Goal: Task Accomplishment & Management: Complete application form

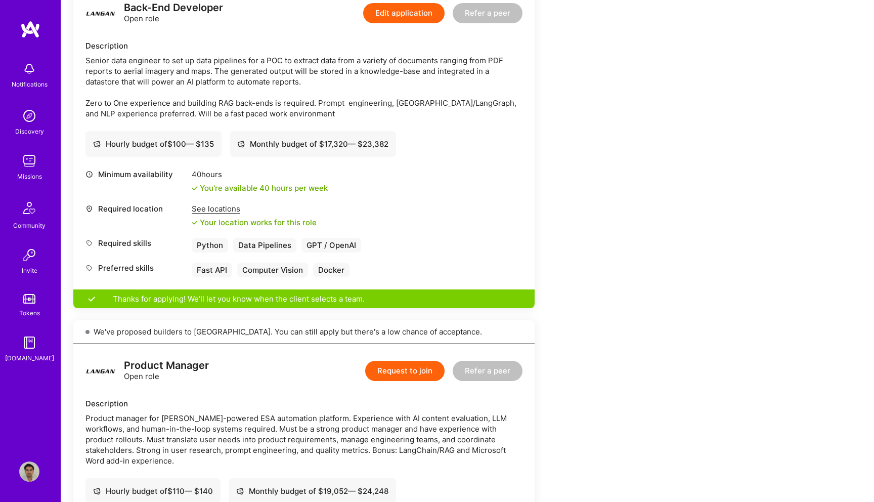
scroll to position [641, 0]
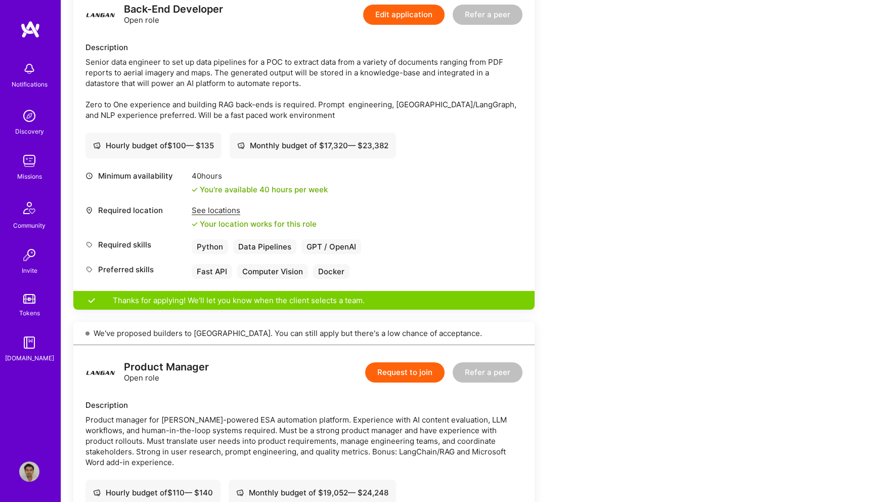
click at [405, 24] on button "Edit application" at bounding box center [403, 15] width 81 height 20
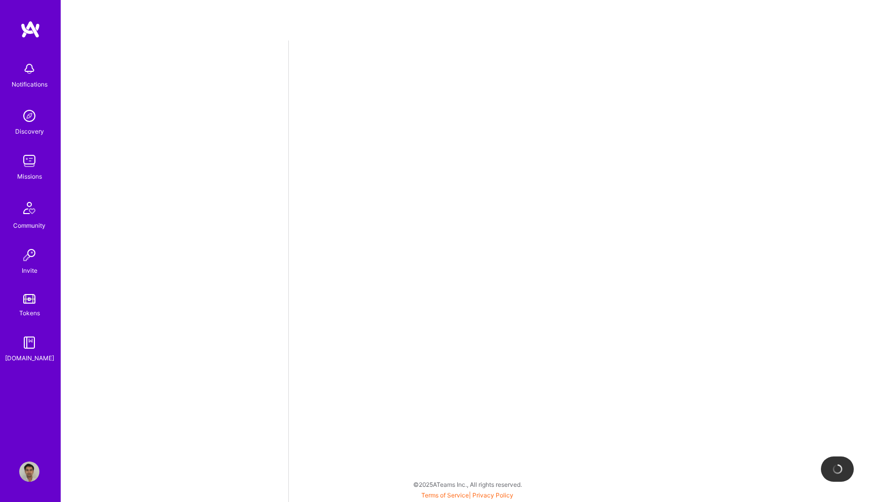
select select "US"
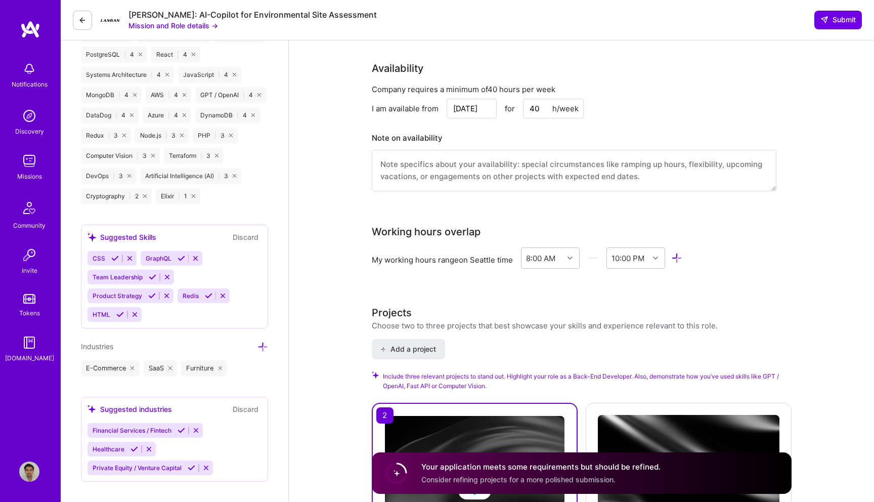
scroll to position [815, 0]
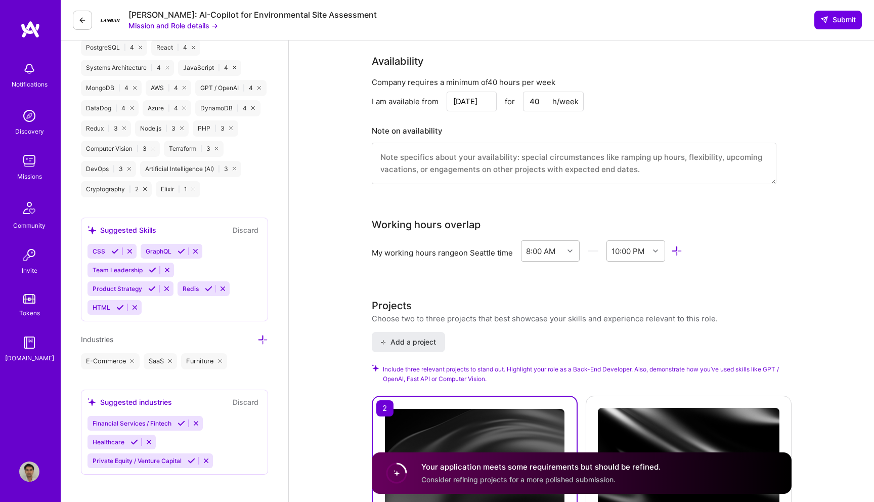
click at [472, 92] on input "[DATE]" at bounding box center [472, 102] width 50 height 20
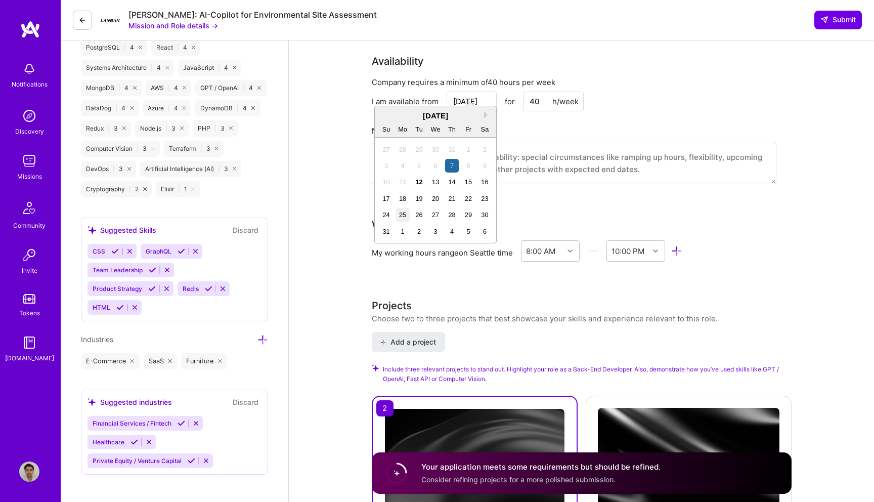
click at [402, 215] on div "25" at bounding box center [403, 215] width 14 height 14
type input "[DATE]"
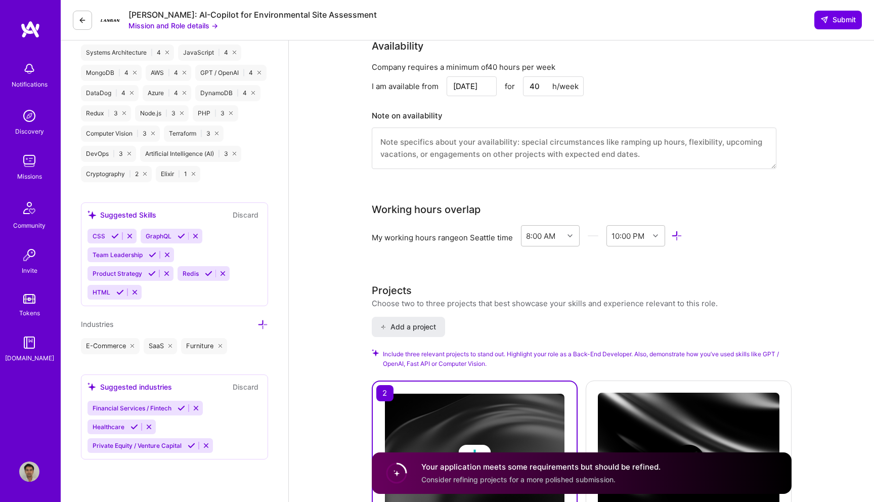
scroll to position [830, 0]
click at [829, 24] on span "Submit" at bounding box center [837, 20] width 35 height 10
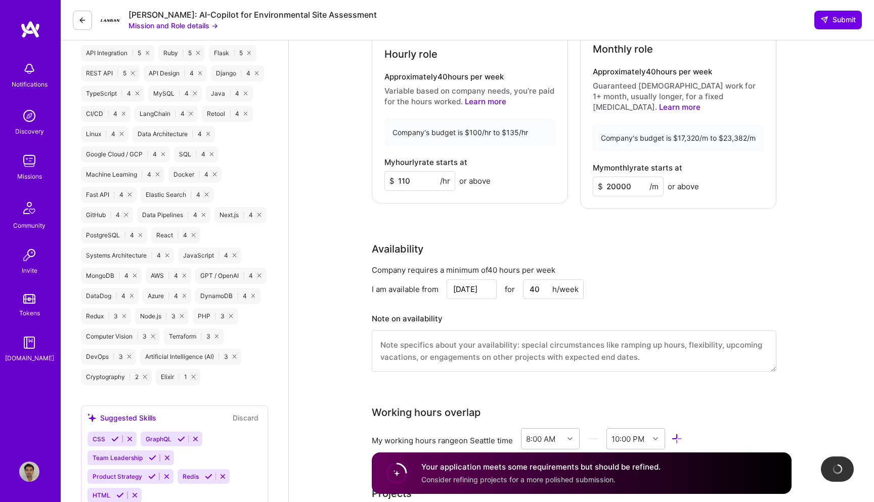
scroll to position [612, 0]
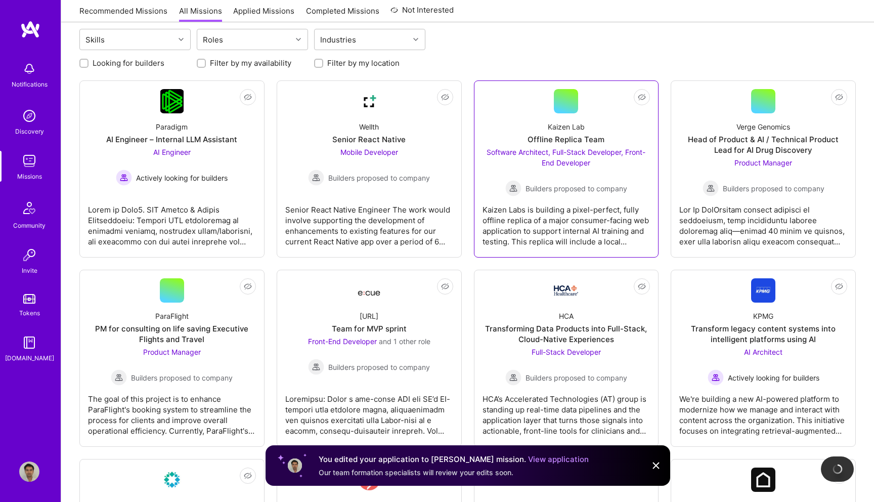
scroll to position [120, 0]
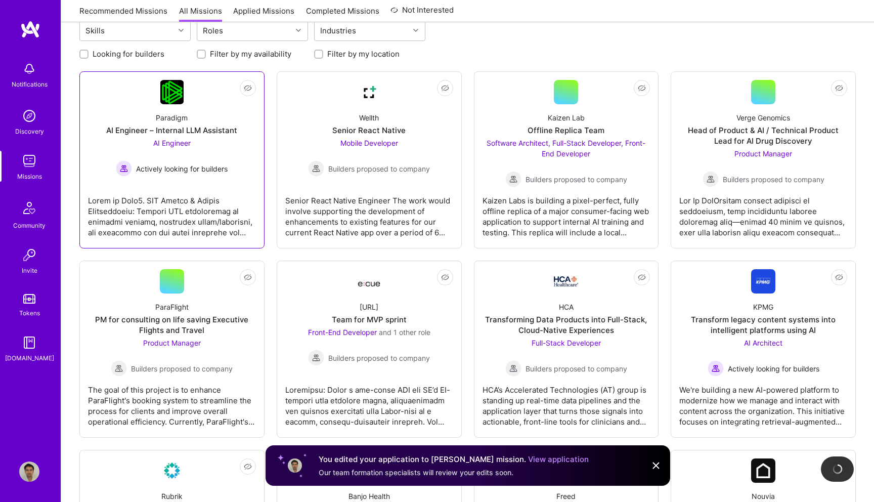
click at [189, 136] on div "AI Engineer – Internal LLM Assistant" at bounding box center [171, 130] width 131 height 11
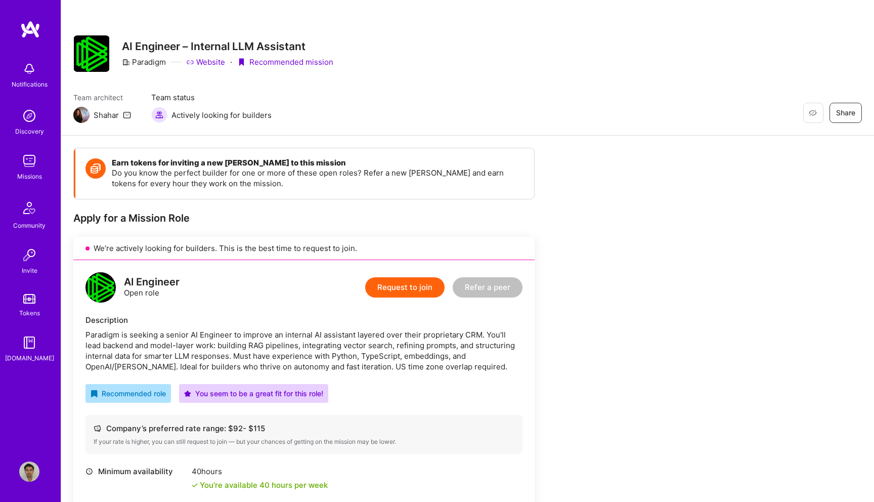
click at [29, 70] on img at bounding box center [29, 69] width 20 height 20
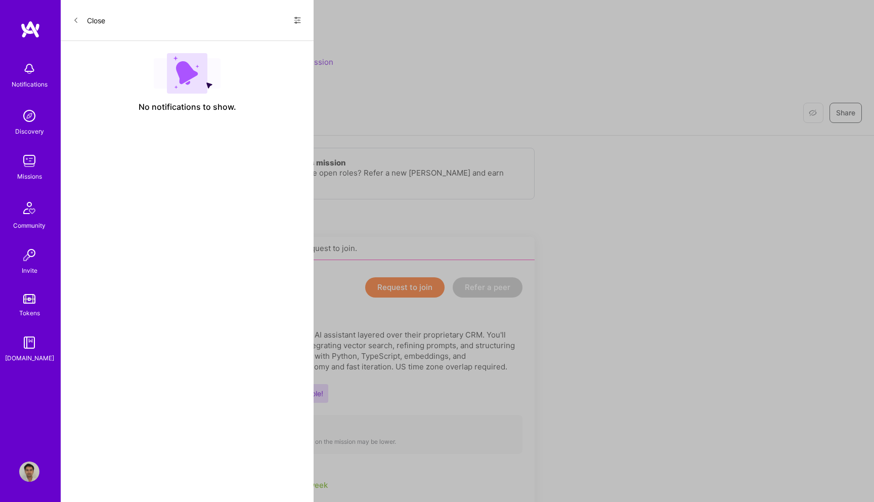
click at [297, 18] on icon at bounding box center [297, 20] width 8 height 8
click at [262, 43] on div "Show all notifications" at bounding box center [236, 41] width 130 height 20
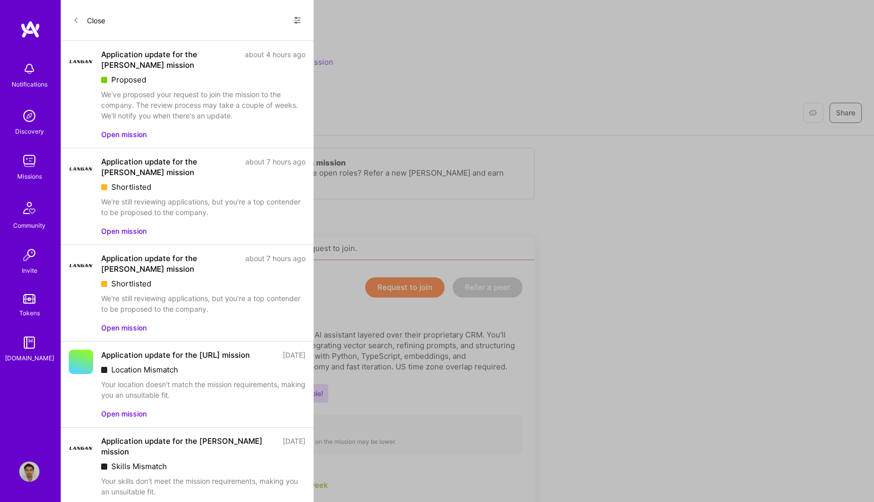
click at [134, 132] on button "Open mission" at bounding box center [124, 134] width 46 height 11
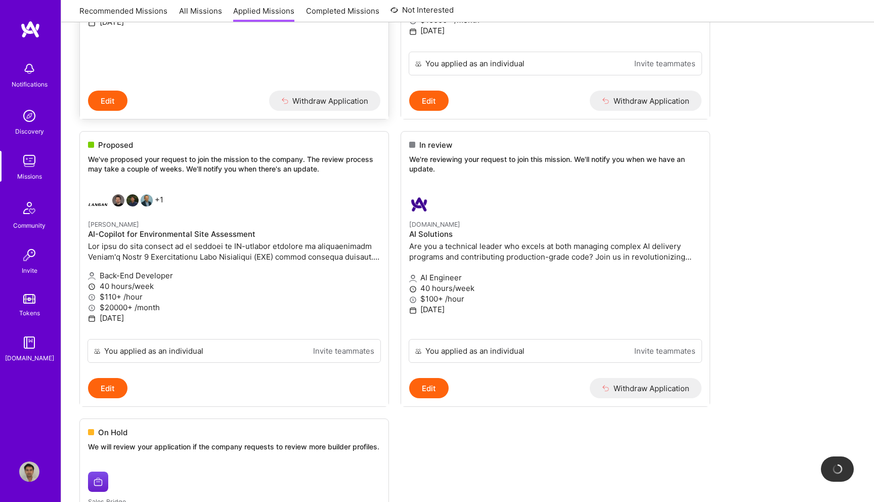
scroll to position [329, 0]
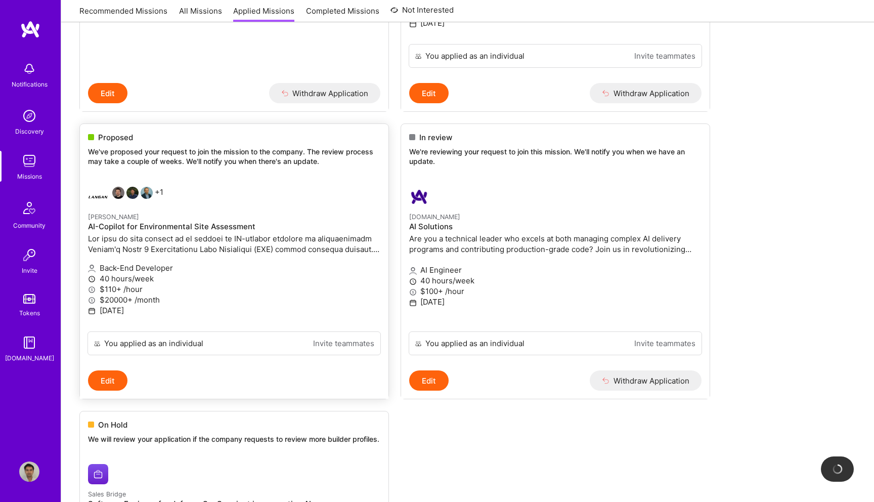
click at [266, 242] on p at bounding box center [234, 243] width 292 height 21
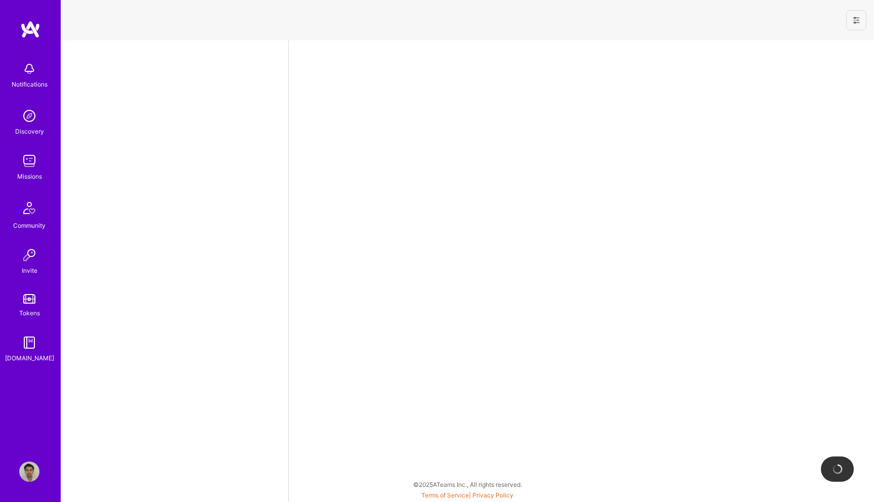
select select "US"
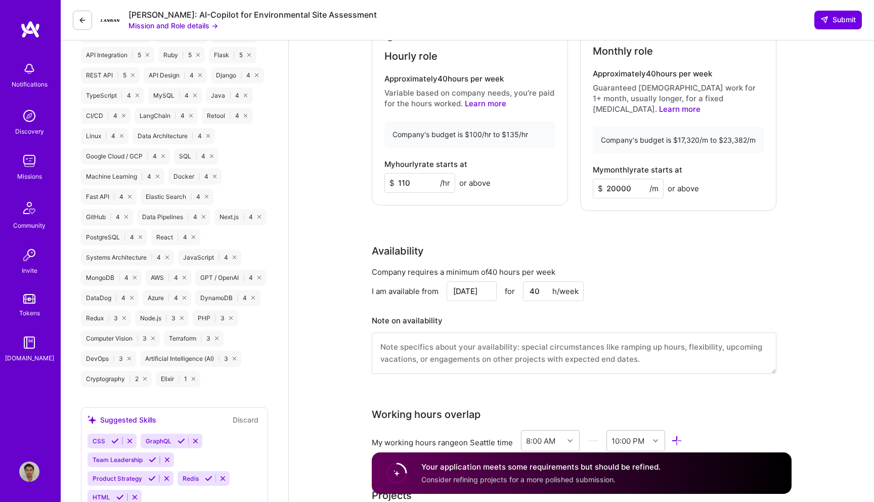
scroll to position [628, 0]
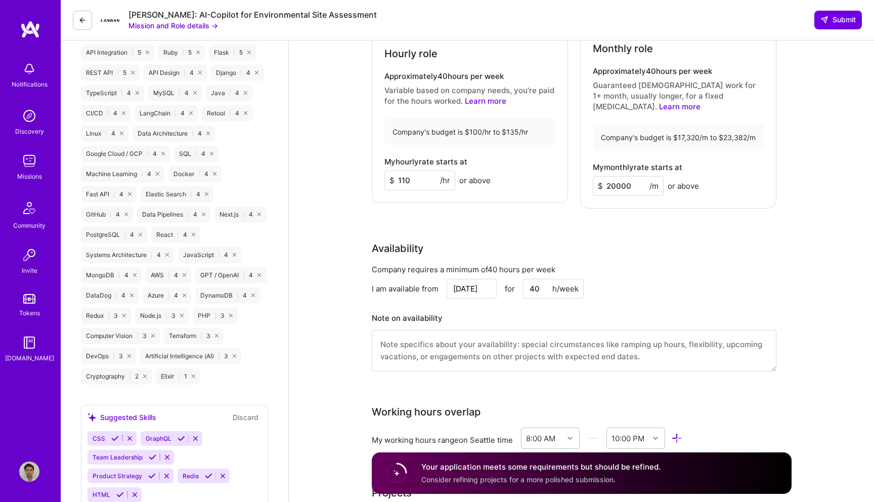
click at [700, 102] on link "Learn more" at bounding box center [679, 107] width 41 height 10
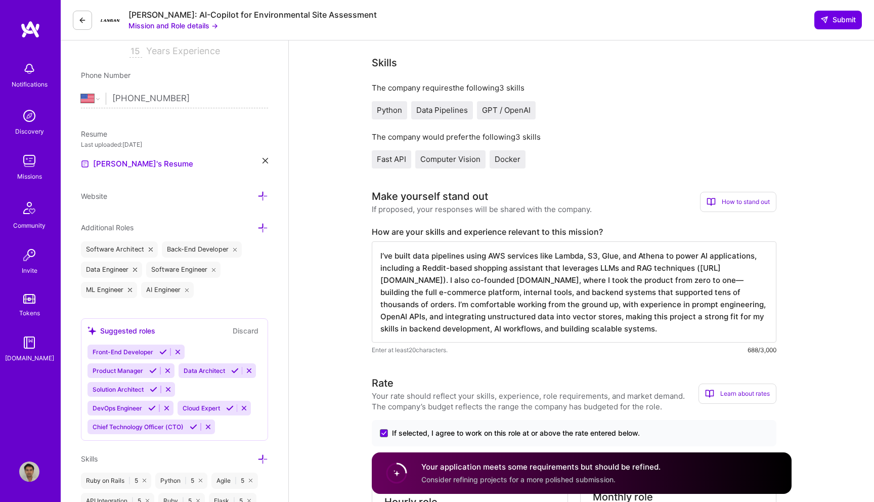
scroll to position [127, 0]
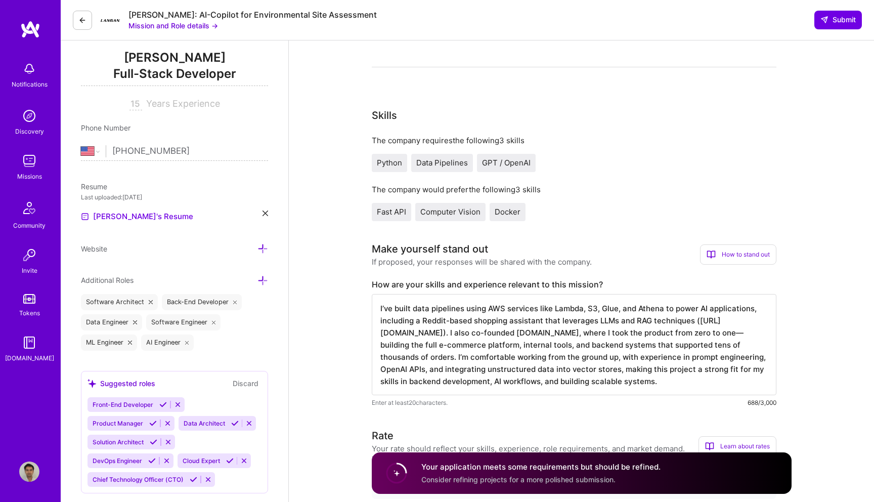
click at [730, 248] on div "How to stand out" at bounding box center [738, 254] width 76 height 20
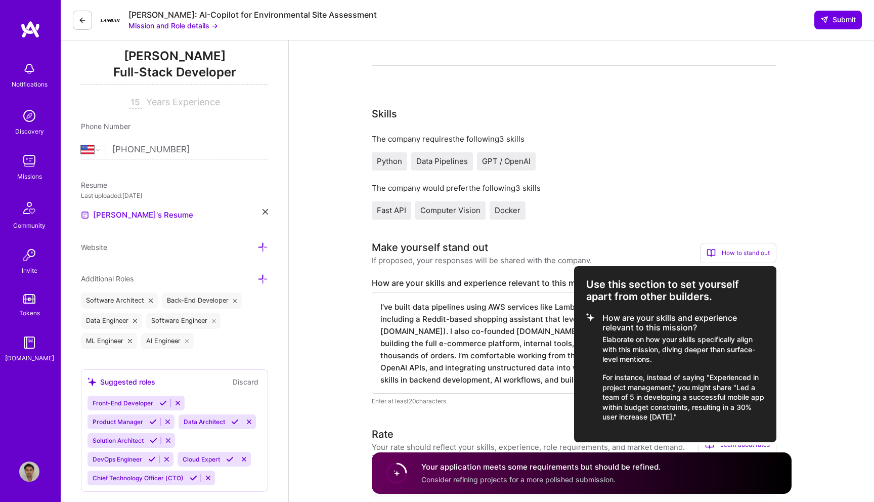
scroll to position [24, 0]
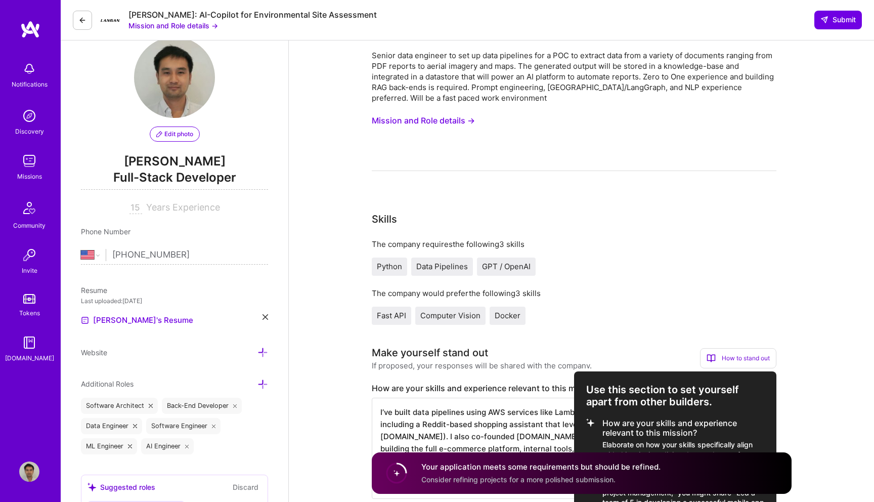
click at [415, 113] on div at bounding box center [437, 251] width 874 height 502
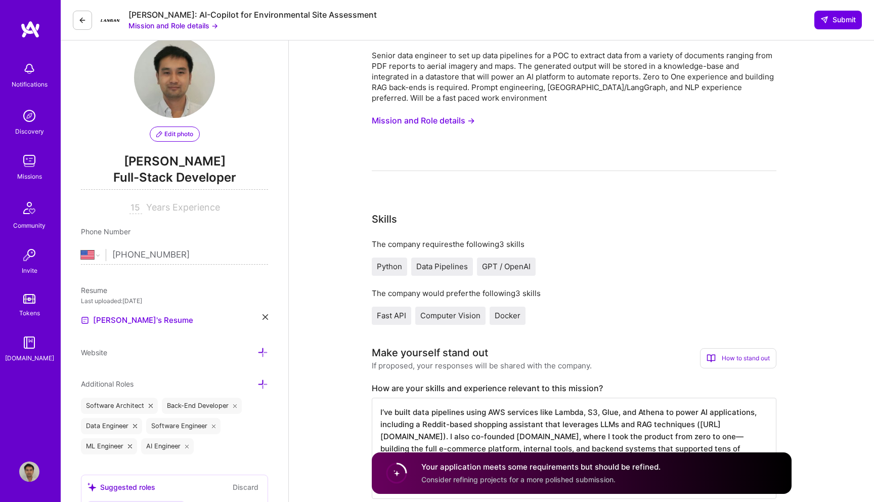
click at [414, 121] on button "Mission and Role details →" at bounding box center [423, 120] width 103 height 19
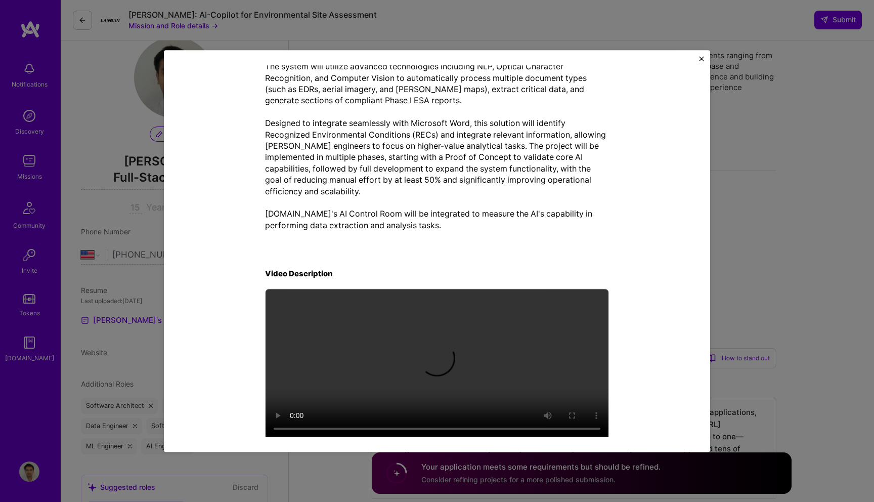
scroll to position [295, 0]
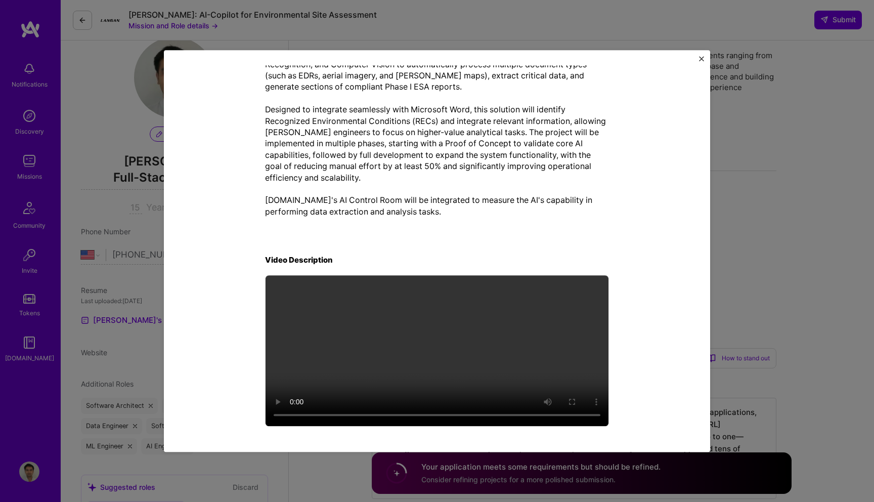
click at [699, 55] on div "Mission Description and Role Details Back-End Developer role description Senior…" at bounding box center [437, 251] width 546 height 402
click at [703, 59] on img "Close" at bounding box center [701, 58] width 5 height 5
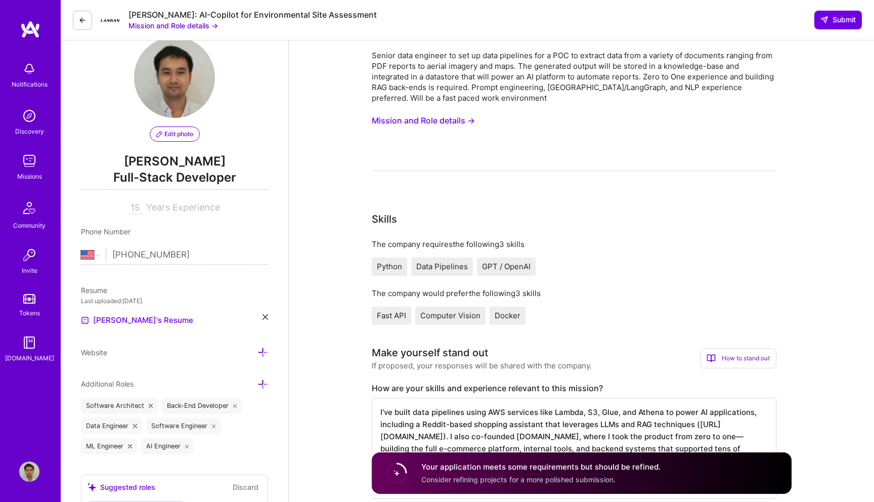
click at [142, 26] on button "Mission and Role details →" at bounding box center [173, 25] width 90 height 11
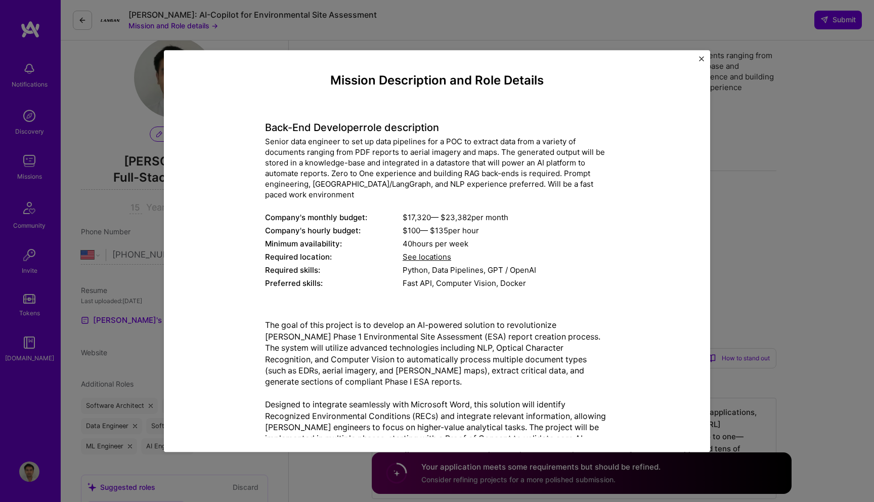
click at [164, 37] on div "Mission Description and Role Details Back-End Developer role description Senior…" at bounding box center [437, 251] width 874 height 502
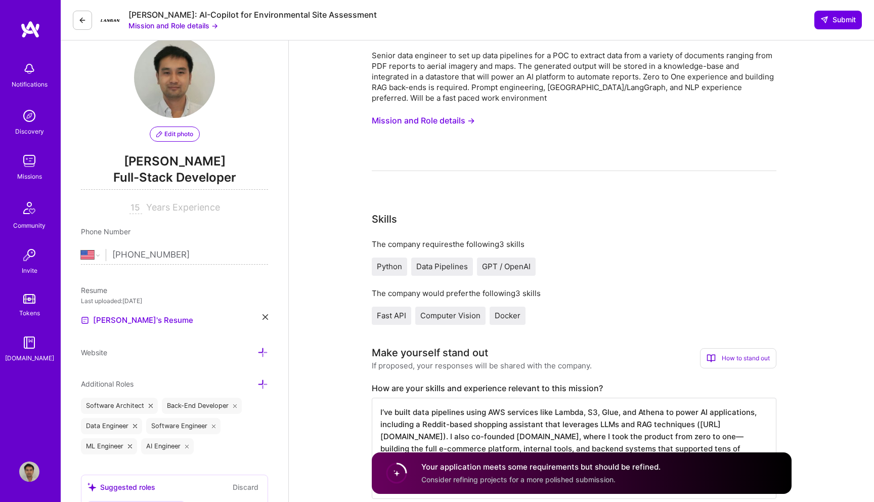
click at [79, 18] on icon at bounding box center [82, 20] width 8 height 8
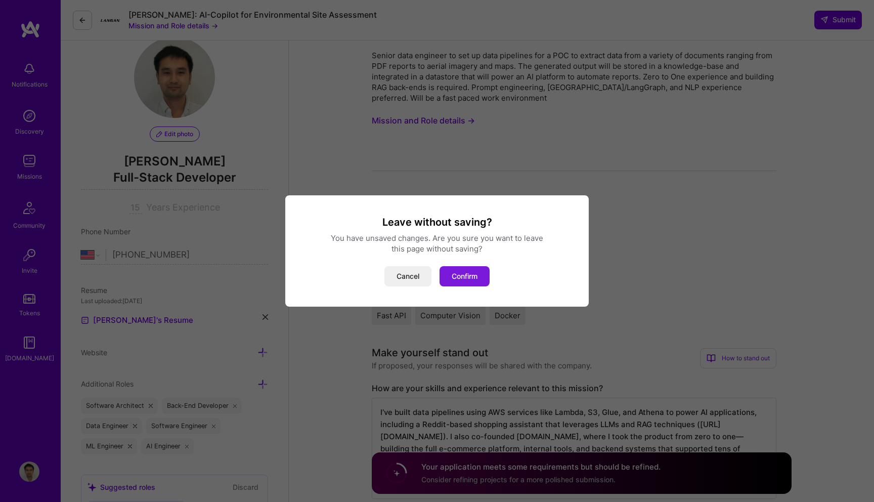
click at [462, 275] on button "Confirm" at bounding box center [465, 276] width 50 height 20
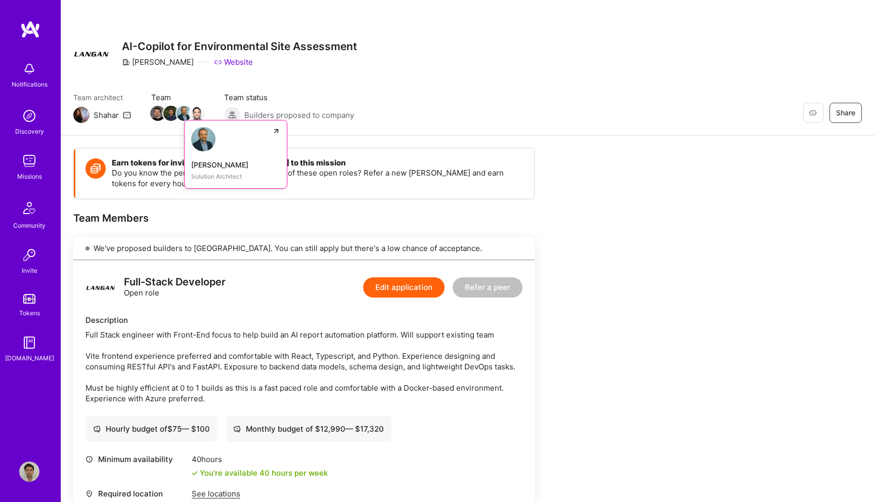
click at [184, 115] on img at bounding box center [184, 113] width 15 height 15
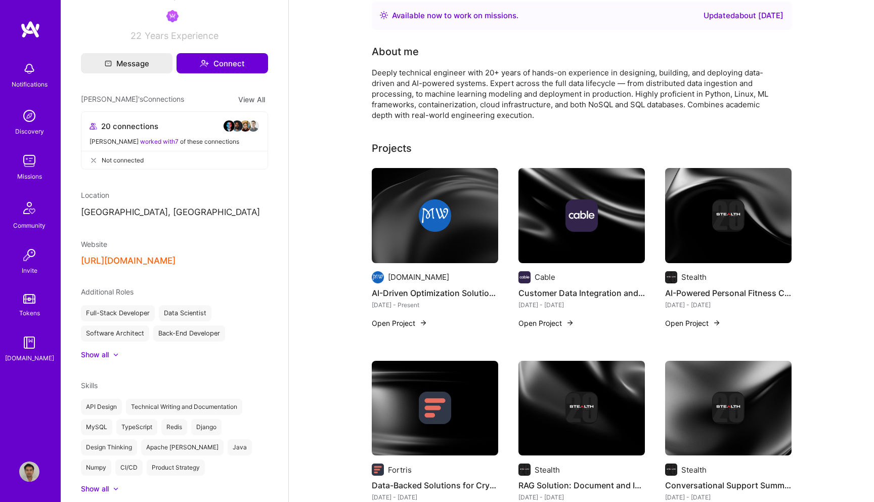
scroll to position [188, 0]
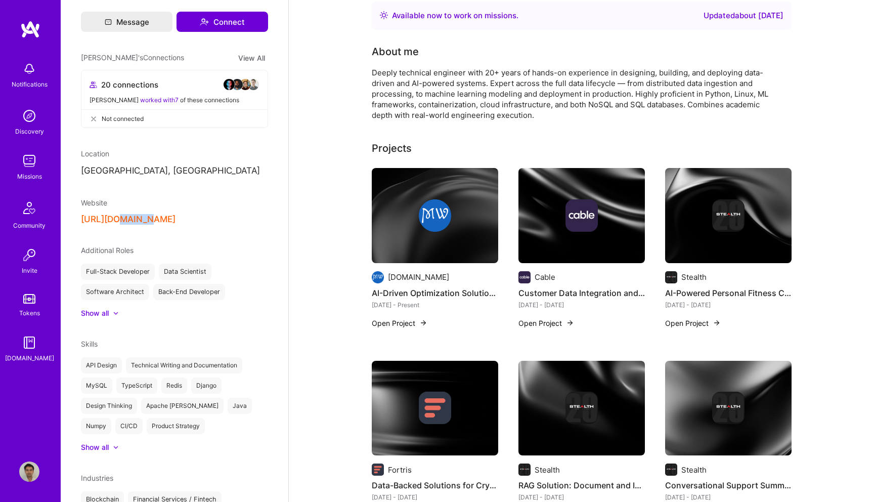
click at [148, 216] on button "[URL][DOMAIN_NAME]" at bounding box center [128, 219] width 95 height 11
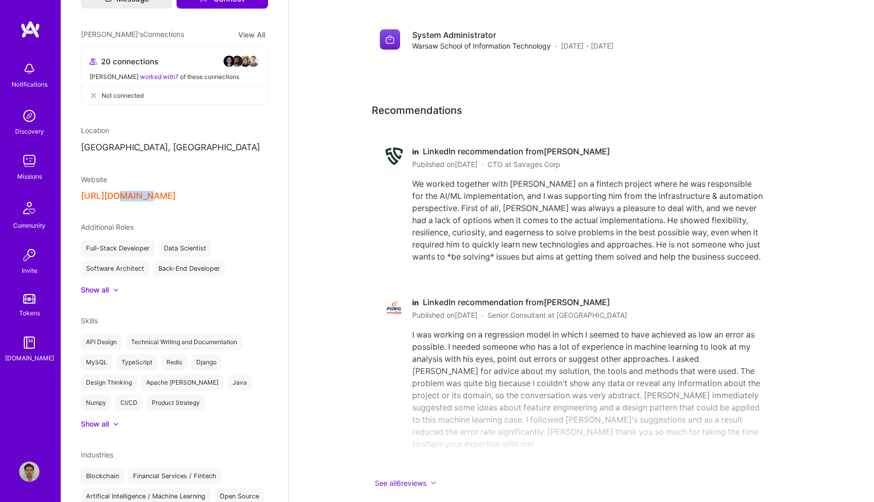
scroll to position [3522, 0]
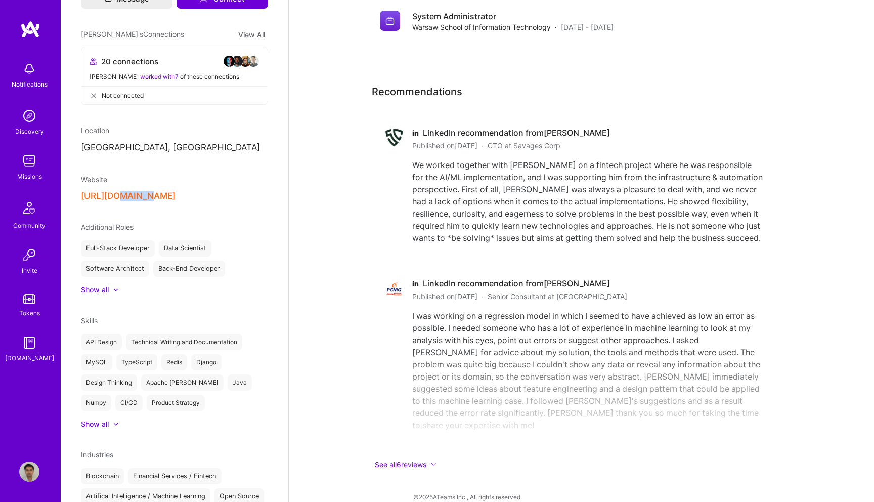
click at [35, 25] on img at bounding box center [30, 29] width 20 height 18
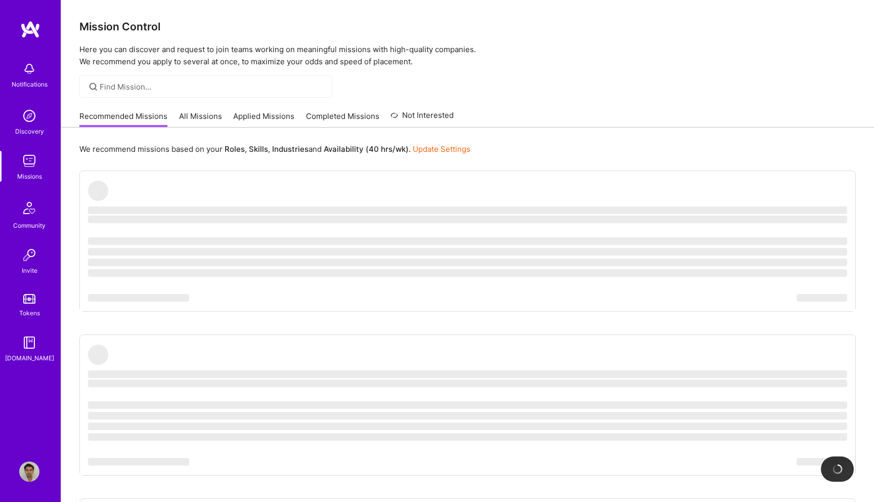
click at [23, 463] on img at bounding box center [29, 471] width 20 height 20
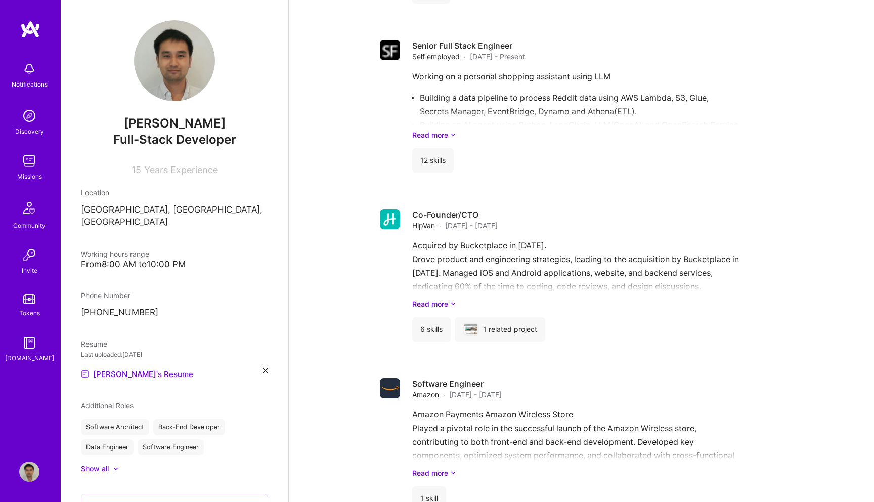
scroll to position [1339, 0]
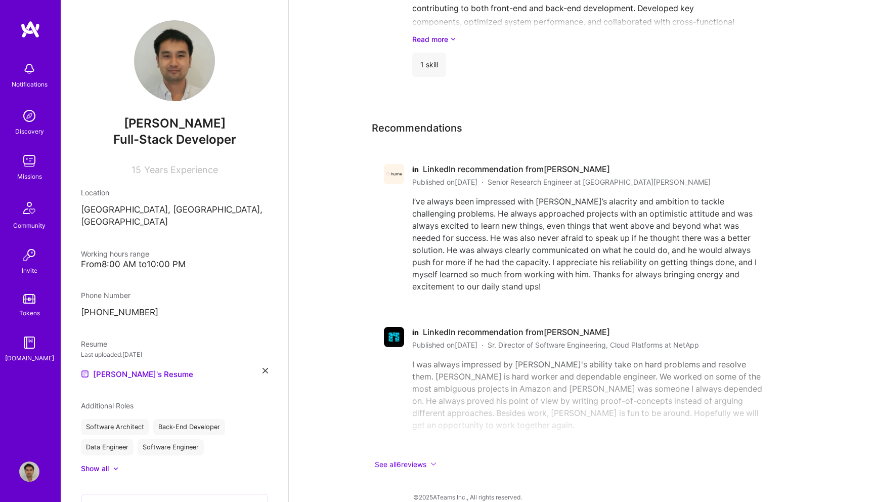
click at [413, 442] on div "in LinkedIn recommendation from [PERSON_NAME] Published on [DATE] · Senior Rese…" at bounding box center [574, 311] width 405 height 318
click at [413, 458] on button "See all 6 reviews" at bounding box center [574, 464] width 405 height 12
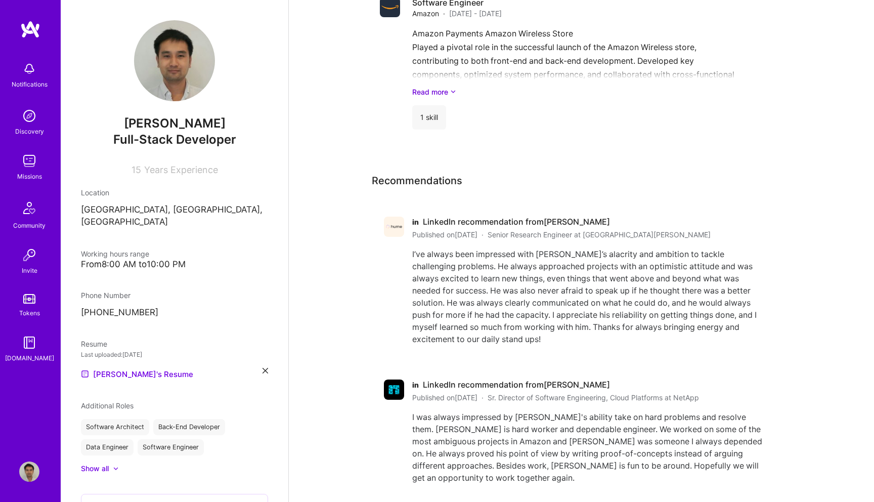
scroll to position [1256, 0]
